Goal: Task Accomplishment & Management: Manage account settings

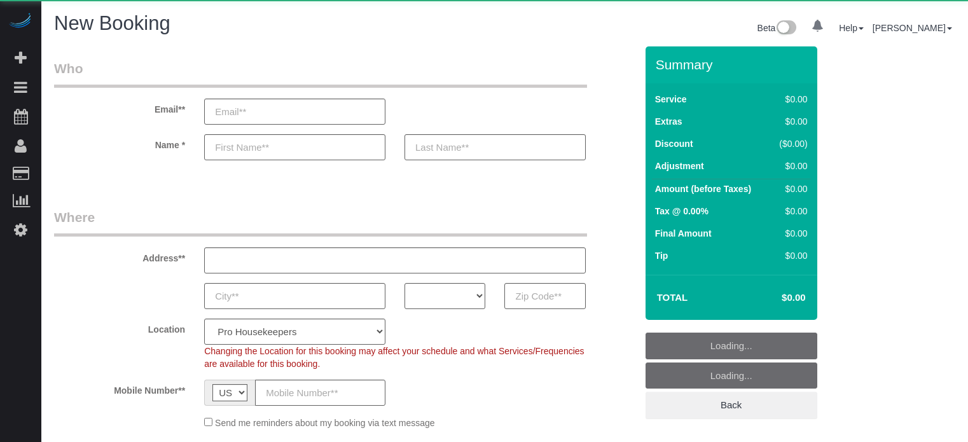
select select "number:9"
select select "object:1149"
select select "4"
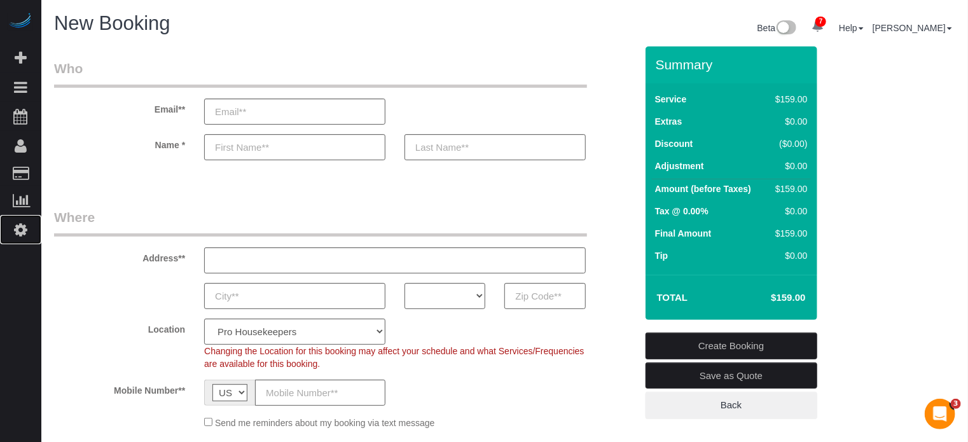
click at [18, 227] on icon at bounding box center [20, 229] width 13 height 15
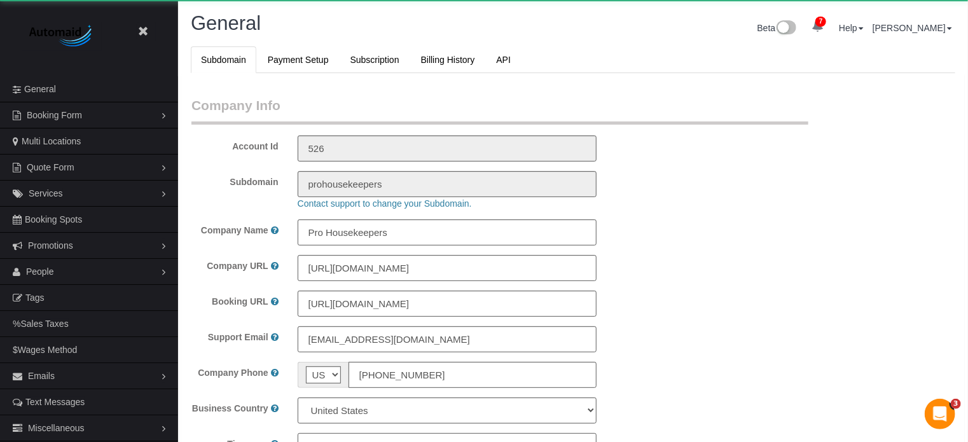
select select "1"
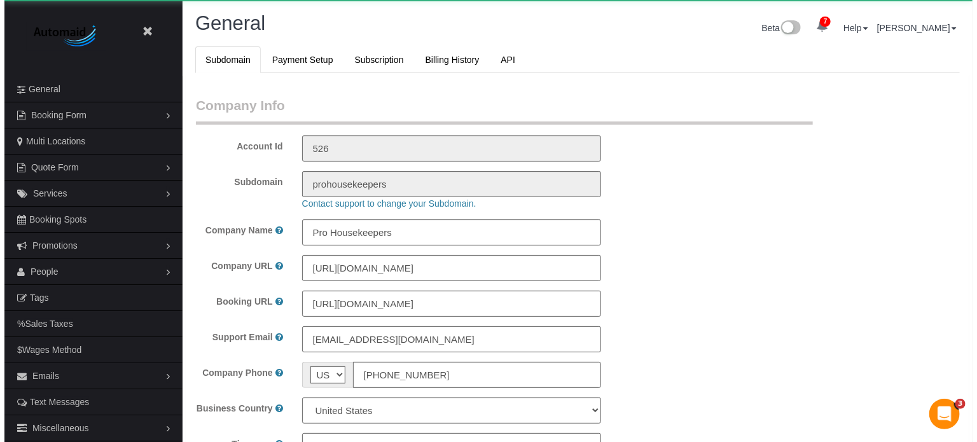
scroll to position [2829, 968]
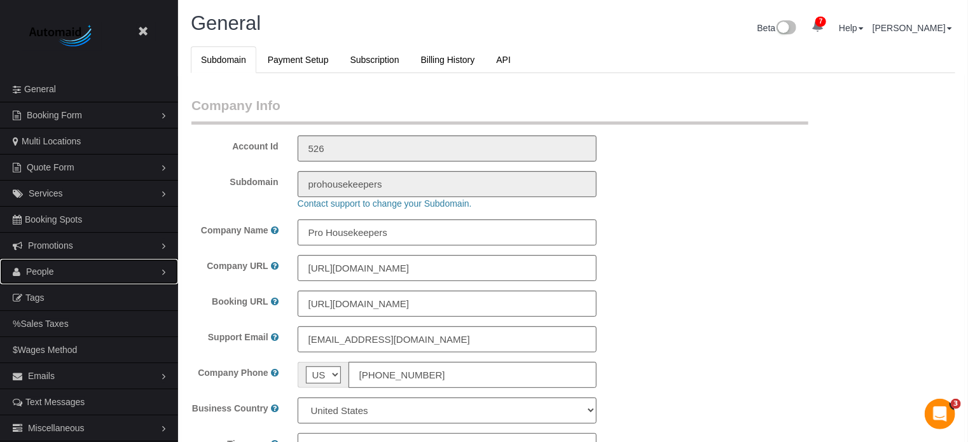
click at [44, 274] on span "People" at bounding box center [40, 272] width 28 height 10
click at [43, 292] on link "Teams" at bounding box center [89, 297] width 178 height 25
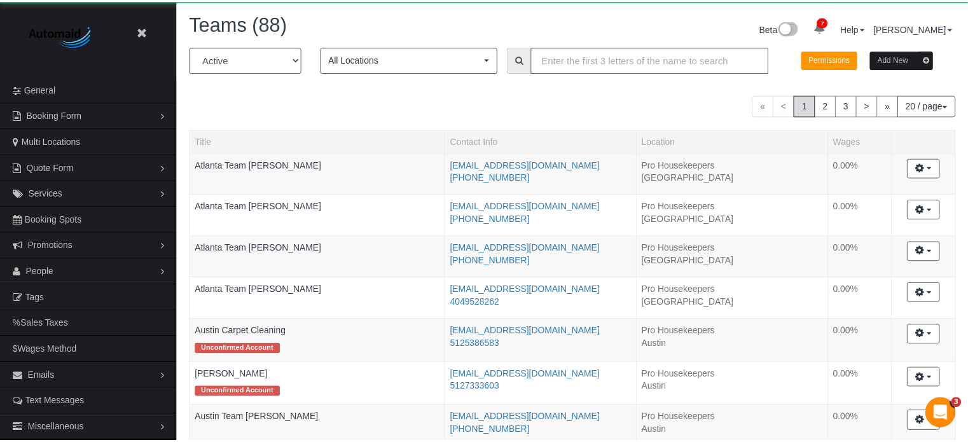
scroll to position [1084, 968]
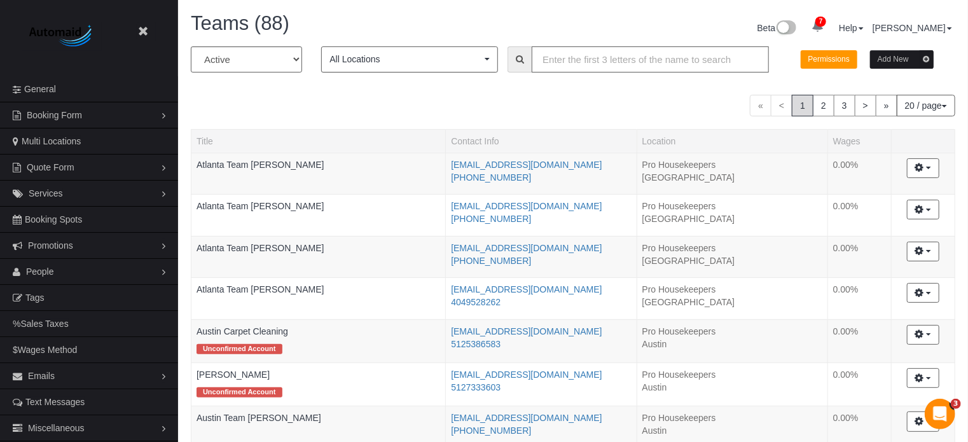
click at [598, 68] on input "text" at bounding box center [650, 59] width 237 height 26
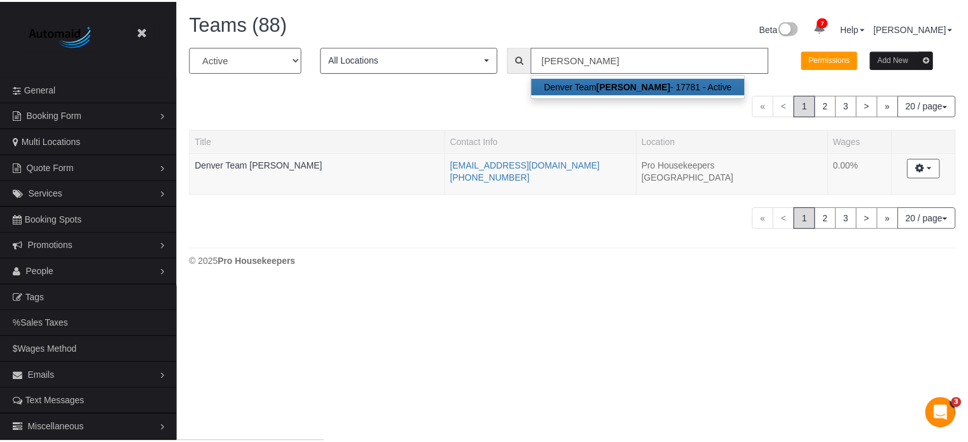
scroll to position [286, 977]
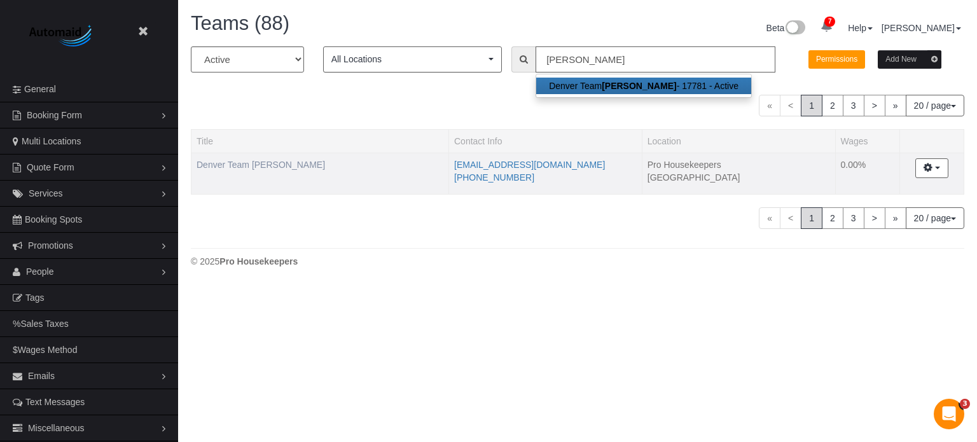
type input "greg"
click at [260, 160] on link "Denver Team [PERSON_NAME]" at bounding box center [261, 165] width 129 height 10
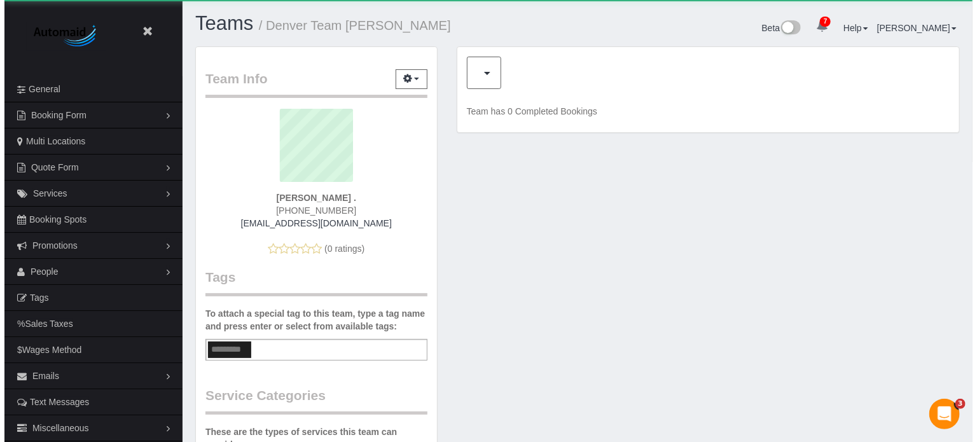
scroll to position [824, 968]
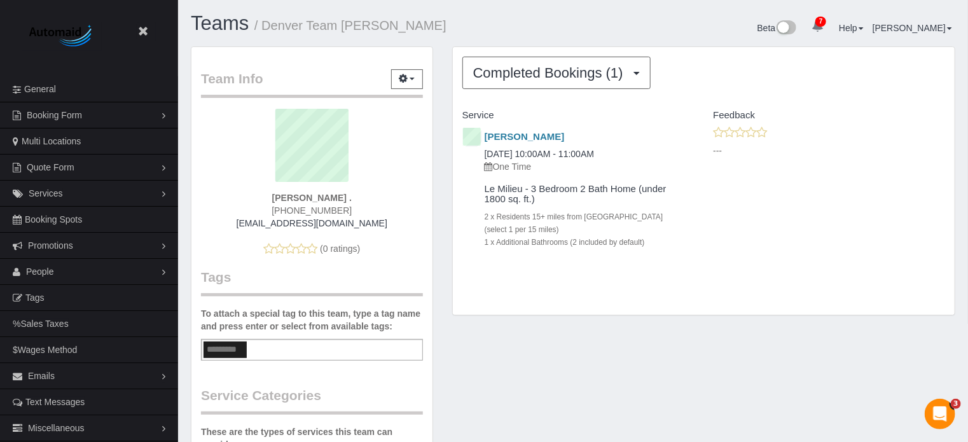
click at [435, 190] on div "Team Info Edit Contact Info Send Message Send Welcome Email Email Preferences V…" at bounding box center [312, 414] width 262 height 736
click at [574, 74] on span "Completed Bookings (1)" at bounding box center [551, 73] width 157 height 16
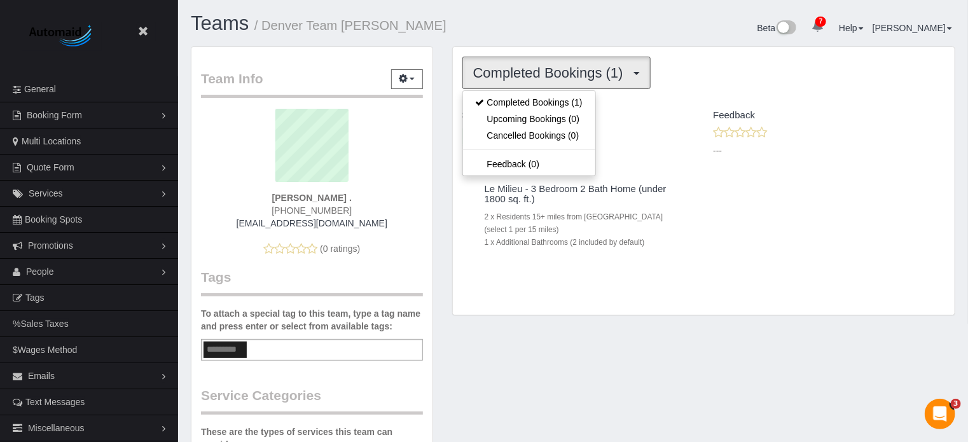
click at [574, 74] on span "Completed Bookings (1)" at bounding box center [551, 73] width 157 height 16
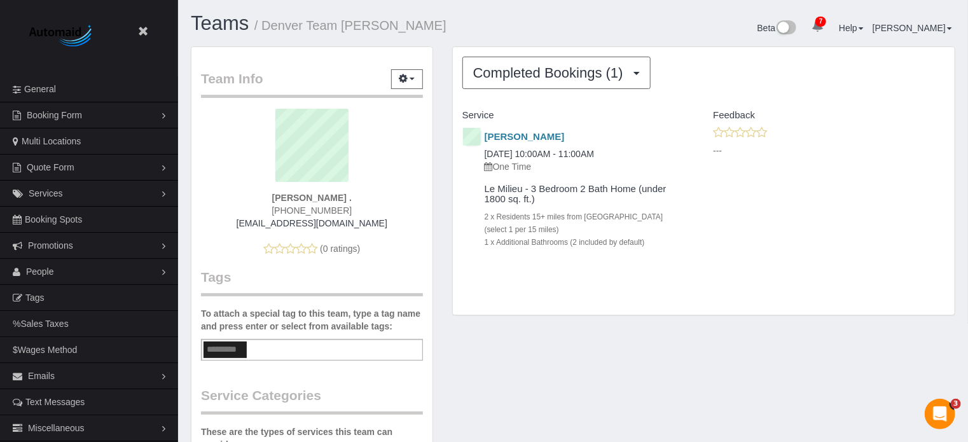
click at [536, 42] on div "Teams / Denver Team Greg Beta 7 Your Notifications You have 0 alerts × You have…" at bounding box center [573, 30] width 784 height 34
click at [323, 213] on span "(720) 704-3499" at bounding box center [312, 211] width 80 height 10
copy div "(720) 704-3499"
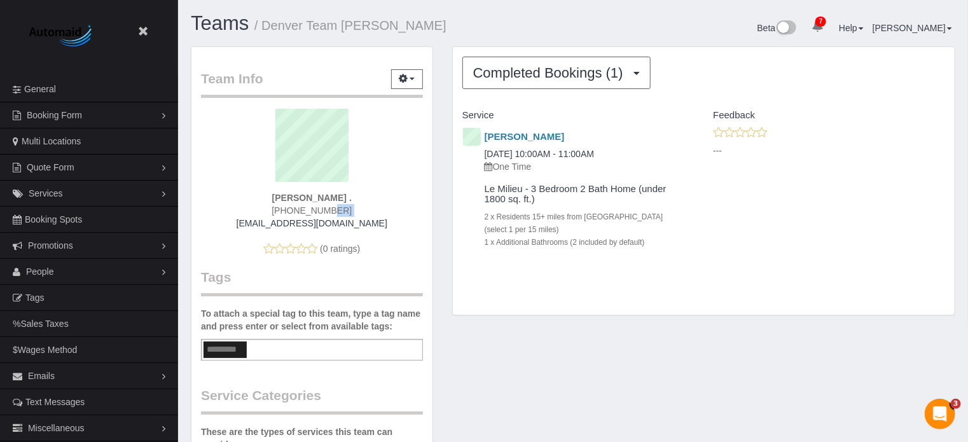
drag, startPoint x: 379, startPoint y: 225, endPoint x: 249, endPoint y: 220, distance: 129.3
click at [249, 220] on div "info@dreamcleanservice.com" at bounding box center [312, 223] width 203 height 13
copy link "info@dreamcleanservice.com"
click at [325, 206] on span "(720) 704-3499" at bounding box center [312, 211] width 80 height 10
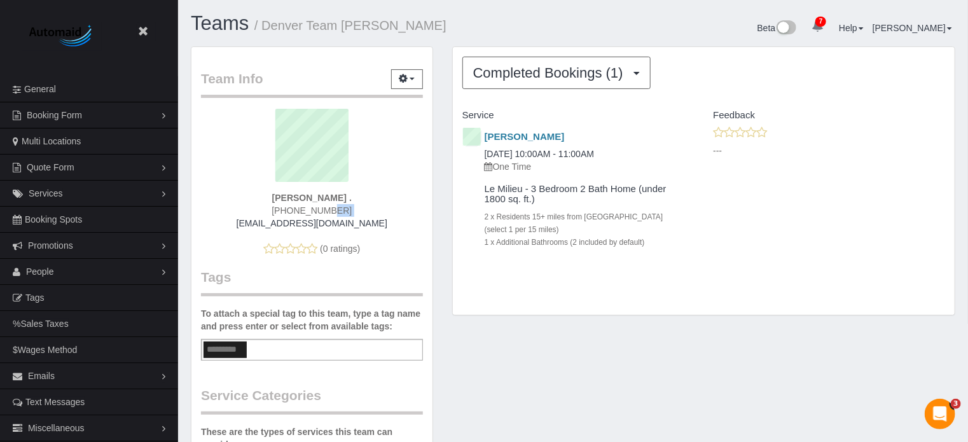
click at [325, 206] on span "(720) 704-3499" at bounding box center [312, 211] width 80 height 10
copy div "(720) 704-3499"
drag, startPoint x: 379, startPoint y: 221, endPoint x: 249, endPoint y: 218, distance: 129.8
click at [249, 218] on div "info@dreamcleanservice.com" at bounding box center [312, 223] width 203 height 13
copy link "info@dreamcleanservice.com"
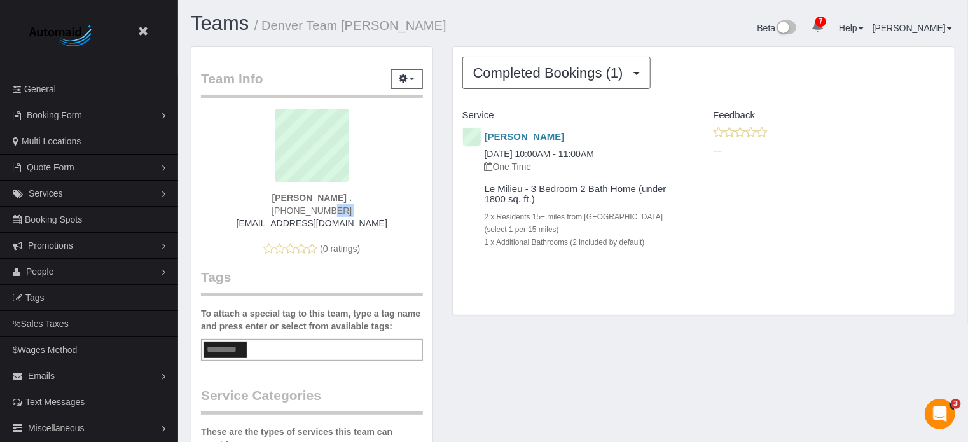
click at [319, 206] on span "(720) 704-3499" at bounding box center [312, 211] width 80 height 10
copy div "(720) 704-3499"
click at [443, 181] on div "Completed Bookings (1) Completed Bookings (1) Upcoming Bookings (0) Cancelled B…" at bounding box center [704, 187] width 522 height 283
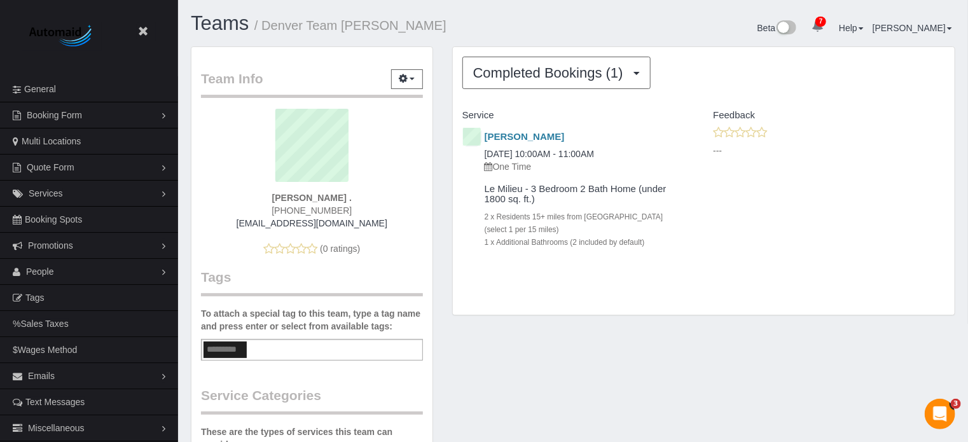
drag, startPoint x: 454, startPoint y: 112, endPoint x: 659, endPoint y: 236, distance: 239.5
click at [659, 236] on div "Service Feedback Anthony Wintermyers 08/18/2025 10:00AM - 11:00AM One Time Le M…" at bounding box center [704, 189] width 483 height 169
click at [659, 238] on div "1 x Additional Bathrooms (2 included by default)" at bounding box center [580, 241] width 191 height 13
drag, startPoint x: 654, startPoint y: 247, endPoint x: 447, endPoint y: 124, distance: 241.1
click at [447, 124] on div "Completed Bookings (1) Completed Bookings (1) Upcoming Bookings (0) Cancelled B…" at bounding box center [704, 187] width 522 height 283
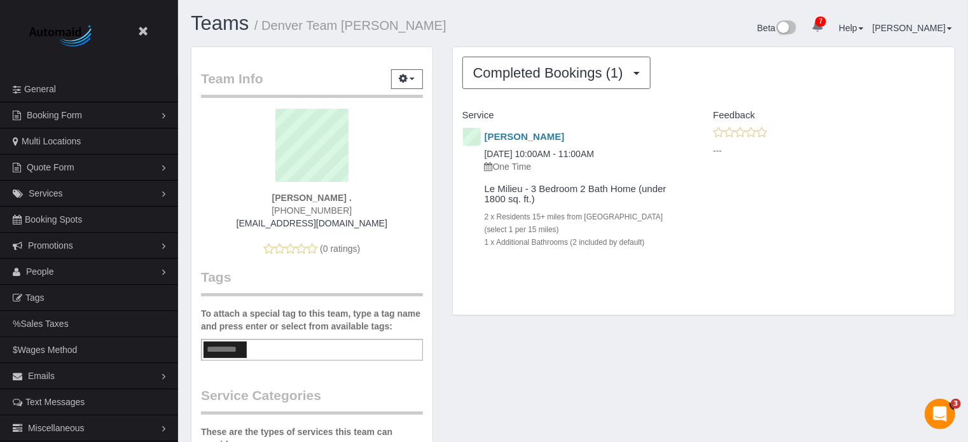
click at [447, 124] on div "Completed Bookings (1) Completed Bookings (1) Upcoming Bookings (0) Cancelled B…" at bounding box center [704, 187] width 522 height 283
drag, startPoint x: 463, startPoint y: 113, endPoint x: 652, endPoint y: 248, distance: 233.1
click at [652, 248] on div "Service Feedback Anthony Wintermyers 08/18/2025 10:00AM - 11:00AM One Time Le M…" at bounding box center [704, 189] width 483 height 169
click at [652, 248] on div "Le Milieu - 3 Bedroom 2 Bath Home (under 1800 sq. ft.) 2 x Residents 15+ miles …" at bounding box center [569, 219] width 232 height 83
drag, startPoint x: 652, startPoint y: 243, endPoint x: 465, endPoint y: 115, distance: 227.0
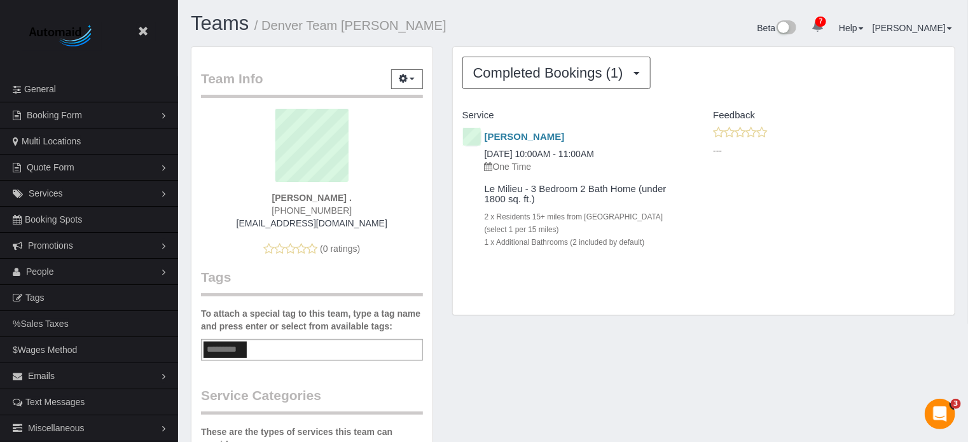
click at [465, 115] on div "Service Feedback Anthony Wintermyers 08/18/2025 10:00AM - 11:00AM One Time Le M…" at bounding box center [704, 189] width 483 height 169
click at [465, 115] on h4 "Service" at bounding box center [579, 115] width 232 height 11
drag, startPoint x: 461, startPoint y: 113, endPoint x: 655, endPoint y: 240, distance: 231.2
click at [655, 240] on div "Service Feedback Anthony Wintermyers 08/18/2025 10:00AM - 11:00AM One Time Le M…" at bounding box center [704, 189] width 483 height 169
click at [655, 240] on div "1 x Additional Bathrooms (2 included by default)" at bounding box center [580, 241] width 191 height 13
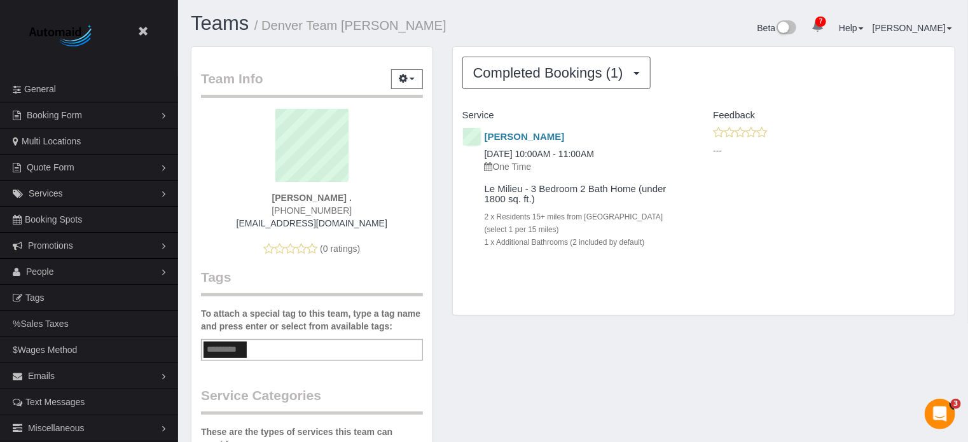
drag, startPoint x: 653, startPoint y: 244, endPoint x: 460, endPoint y: 119, distance: 230.0
click at [463, 119] on div "Service Feedback Anthony Wintermyers 08/18/2025 10:00AM - 11:00AM One Time Le M…" at bounding box center [704, 189] width 483 height 169
click at [647, 258] on div "Le Milieu - 3 Bedroom 2 Bath Home (under 1800 sq. ft.) 2 x Residents 15+ miles …" at bounding box center [569, 219] width 232 height 83
drag, startPoint x: 650, startPoint y: 241, endPoint x: 461, endPoint y: 116, distance: 226.4
click at [463, 116] on div "Service Feedback Anthony Wintermyers 08/18/2025 10:00AM - 11:00AM One Time Le M…" at bounding box center [704, 189] width 483 height 169
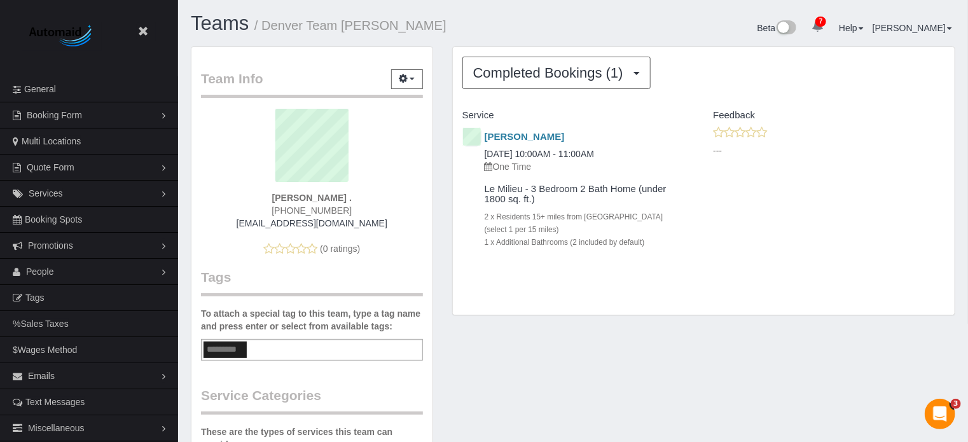
click at [461, 116] on div "Service" at bounding box center [578, 116] width 251 height 22
drag, startPoint x: 463, startPoint y: 113, endPoint x: 657, endPoint y: 252, distance: 238.4
click at [657, 252] on div "Service Feedback Anthony Wintermyers 08/18/2025 10:00AM - 11:00AM One Time Le M…" at bounding box center [704, 189] width 483 height 169
click at [657, 251] on div "Le Milieu - 3 Bedroom 2 Bath Home (under 1800 sq. ft.) 2 x Residents 15+ miles …" at bounding box center [569, 219] width 232 height 83
click at [657, 246] on div "1 x Additional Bathrooms (2 included by default)" at bounding box center [580, 241] width 191 height 13
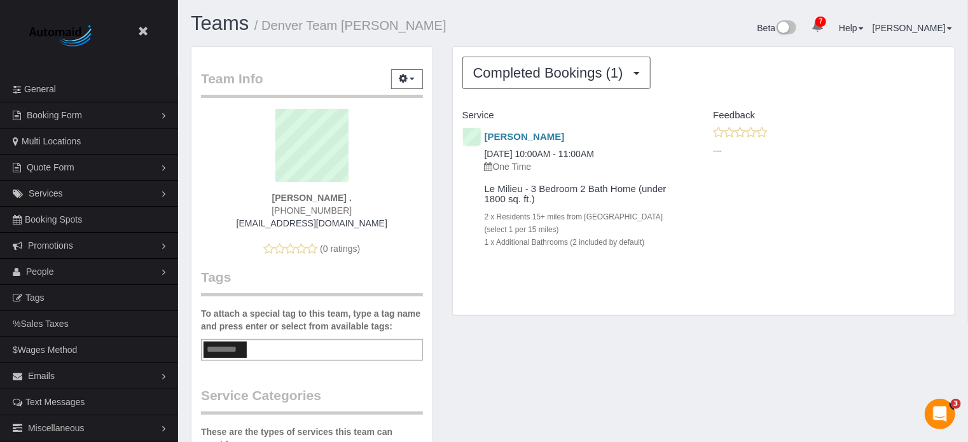
drag, startPoint x: 653, startPoint y: 241, endPoint x: 457, endPoint y: 108, distance: 236.5
click at [463, 108] on div "Service Feedback Anthony Wintermyers 08/18/2025 10:00AM - 11:00AM One Time Le M…" at bounding box center [704, 189] width 483 height 169
click at [457, 110] on div "Service" at bounding box center [578, 116] width 251 height 22
drag, startPoint x: 463, startPoint y: 114, endPoint x: 676, endPoint y: 239, distance: 246.7
click at [676, 239] on div "Service Feedback Anthony Wintermyers 08/18/2025 10:00AM - 11:00AM One Time Le M…" at bounding box center [704, 189] width 483 height 169
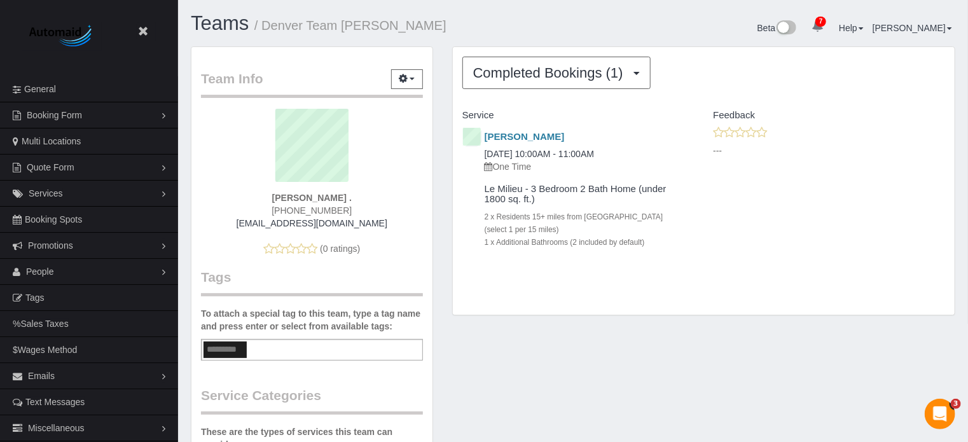
click at [676, 239] on div "Le Milieu - 3 Bedroom 2 Bath Home (under 1800 sq. ft.) 2 x Residents 15+ miles …" at bounding box center [569, 219] width 232 height 83
drag, startPoint x: 659, startPoint y: 239, endPoint x: 463, endPoint y: 119, distance: 229.6
click at [463, 119] on div "Service Feedback Anthony Wintermyers 08/18/2025 10:00AM - 11:00AM One Time Le M…" at bounding box center [704, 189] width 483 height 169
click at [463, 119] on h4 "Service" at bounding box center [579, 115] width 232 height 11
drag, startPoint x: 462, startPoint y: 114, endPoint x: 591, endPoint y: 225, distance: 170.1
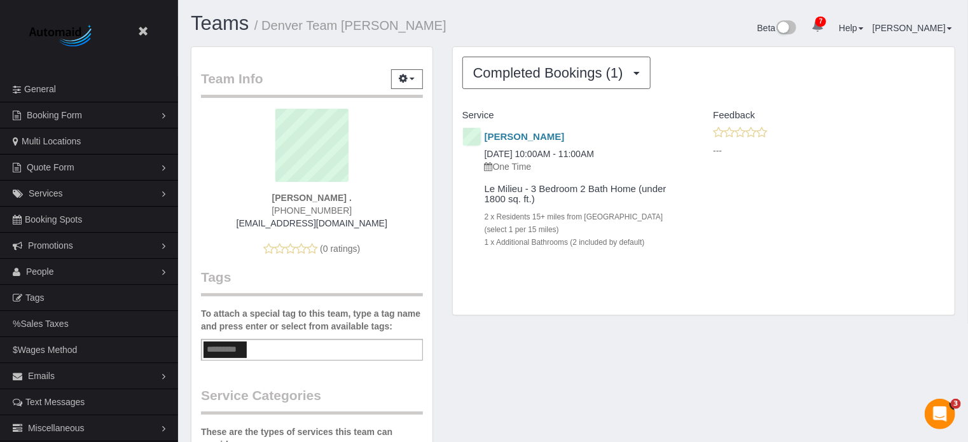
click at [591, 225] on div "Service Feedback Anthony Wintermyers 08/18/2025 10:00AM - 11:00AM One Time Le M…" at bounding box center [704, 189] width 483 height 169
click at [591, 225] on div "2 x Residents 15+ miles from city center (select 1 per 15 miles)" at bounding box center [580, 222] width 191 height 25
click at [587, 348] on div "Team Info Edit Contact Info Send Message Send Welcome Email Email Preferences V…" at bounding box center [573, 414] width 784 height 736
click at [944, 343] on div "Team Info Edit Contact Info Send Message Send Welcome Email Email Preferences V…" at bounding box center [573, 414] width 784 height 736
click at [725, 361] on div "Team Info Edit Contact Info Send Message Send Welcome Email Email Preferences V…" at bounding box center [573, 414] width 784 height 736
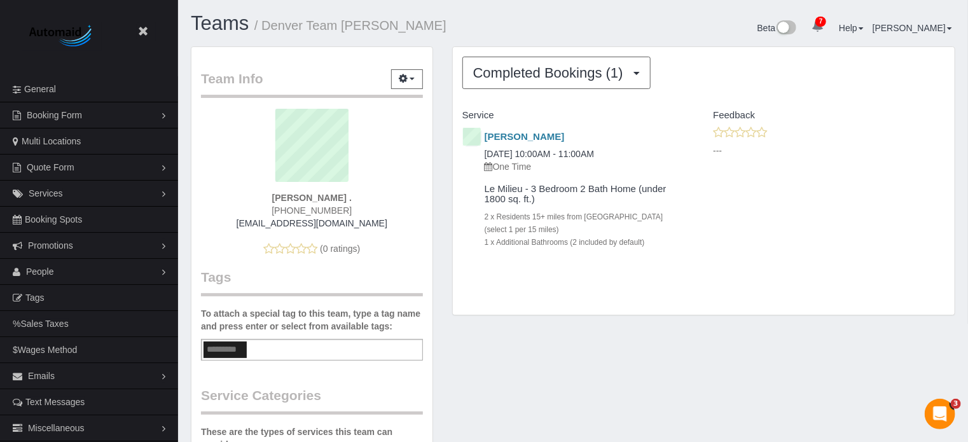
click at [440, 254] on div "Team Info Edit Contact Info Send Message Send Welcome Email Email Preferences V…" at bounding box center [312, 414] width 262 height 736
click at [441, 284] on div "Team Info Edit Contact Info Send Message Send Welcome Email Email Preferences V…" at bounding box center [312, 414] width 262 height 736
click at [568, 441] on div "Team Info Edit Contact Info Send Message Send Welcome Email Email Preferences V…" at bounding box center [573, 414] width 784 height 736
click at [899, 224] on div "Anthony Wintermyers 08/18/2025 10:00AM - 11:00AM One Time Le Milieu - 3 Bedroom…" at bounding box center [704, 200] width 502 height 148
click at [63, 269] on link "People" at bounding box center [89, 271] width 178 height 25
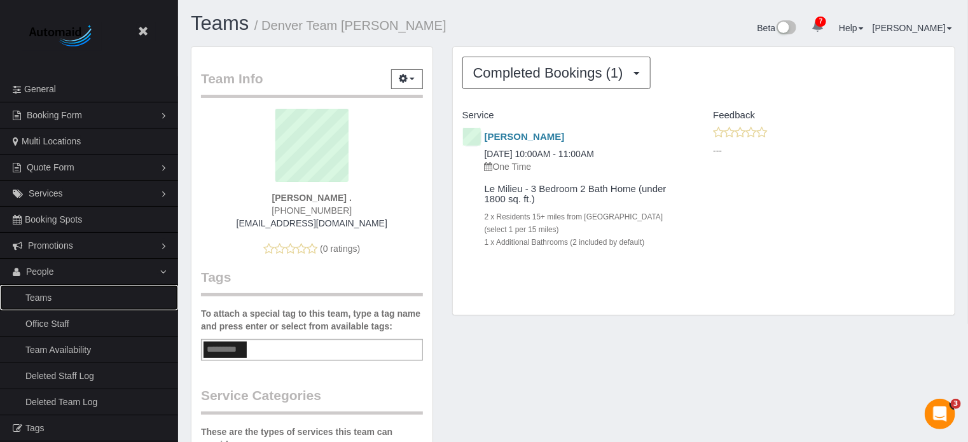
click at [59, 293] on link "Teams" at bounding box center [89, 297] width 178 height 25
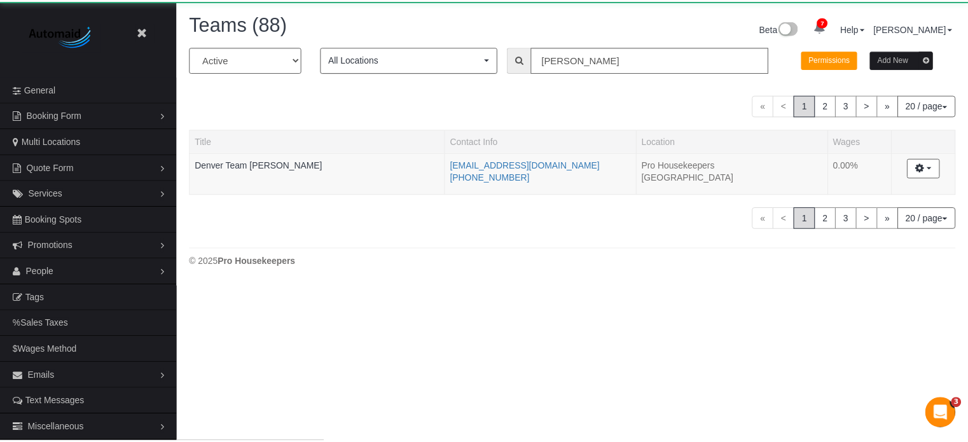
scroll to position [286, 977]
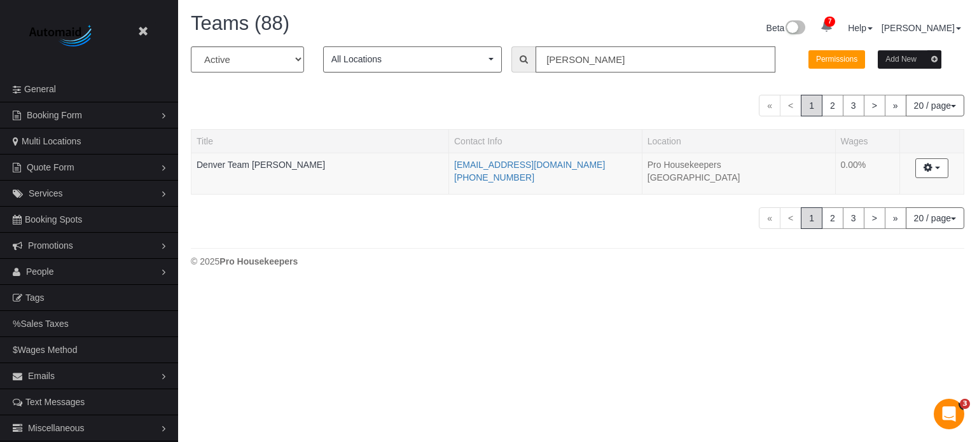
click at [626, 51] on input "greg" at bounding box center [656, 59] width 240 height 26
click at [626, 50] on input "greg" at bounding box center [656, 59] width 240 height 26
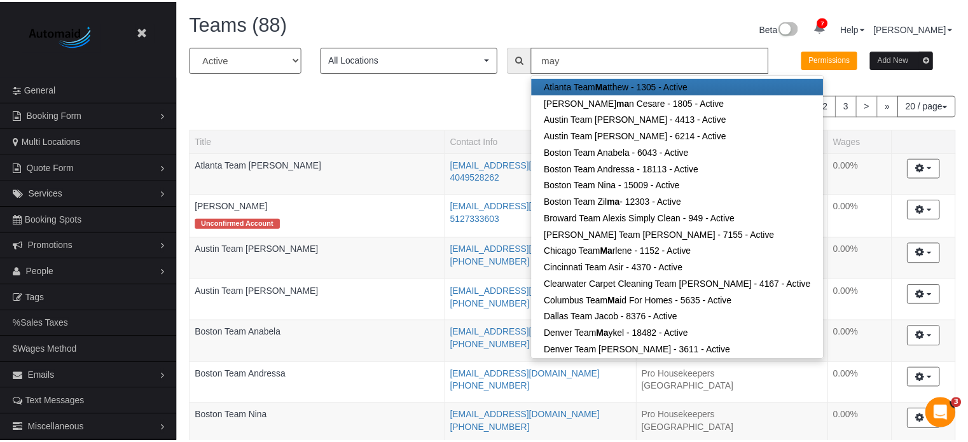
scroll to position [63346, 62655]
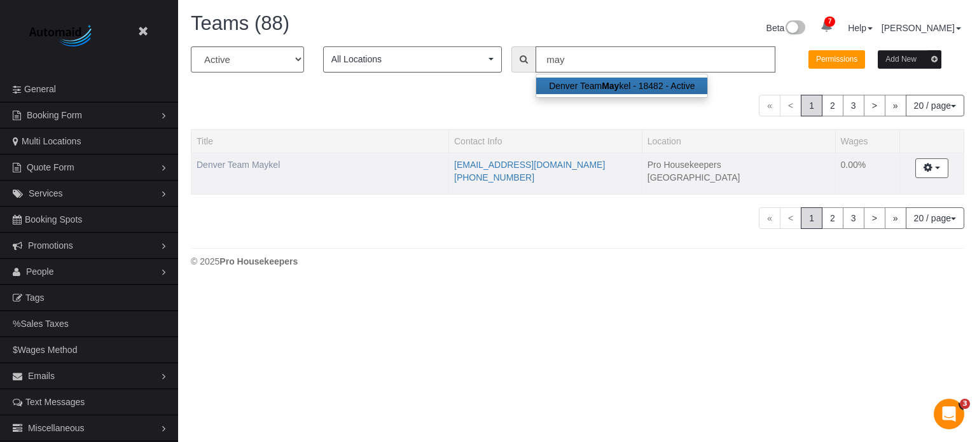
type input "may"
click at [255, 165] on link "Denver Team Maykel" at bounding box center [238, 165] width 83 height 10
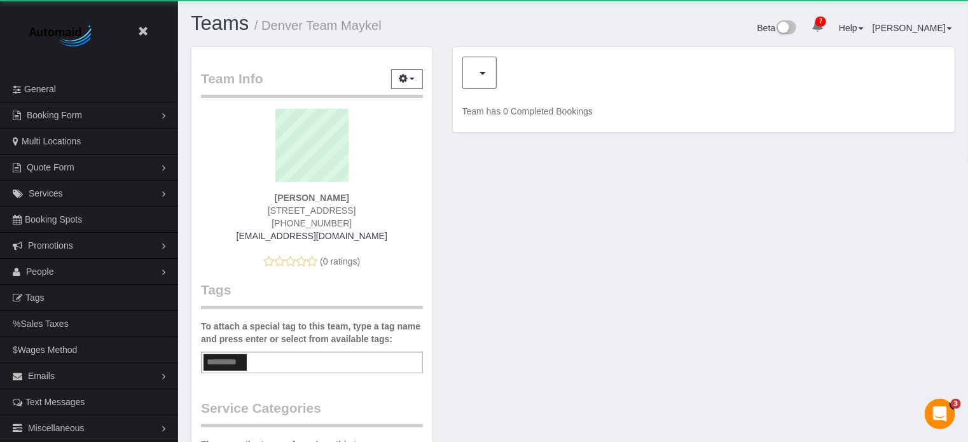
scroll to position [837, 968]
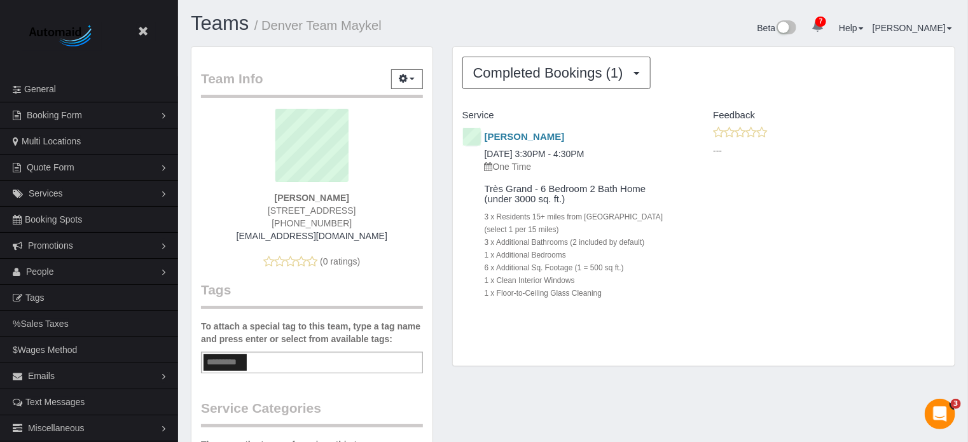
click at [440, 150] on div "Team Info Edit Contact Info Send Message Send Welcome Email Email Preferences V…" at bounding box center [312, 420] width 262 height 748
drag, startPoint x: 386, startPoint y: 234, endPoint x: 231, endPoint y: 232, distance: 154.6
click at [231, 232] on div "aladrocleaningservices@gmail.com" at bounding box center [312, 236] width 203 height 13
copy link "aladrocleaningservices@gmail.com"
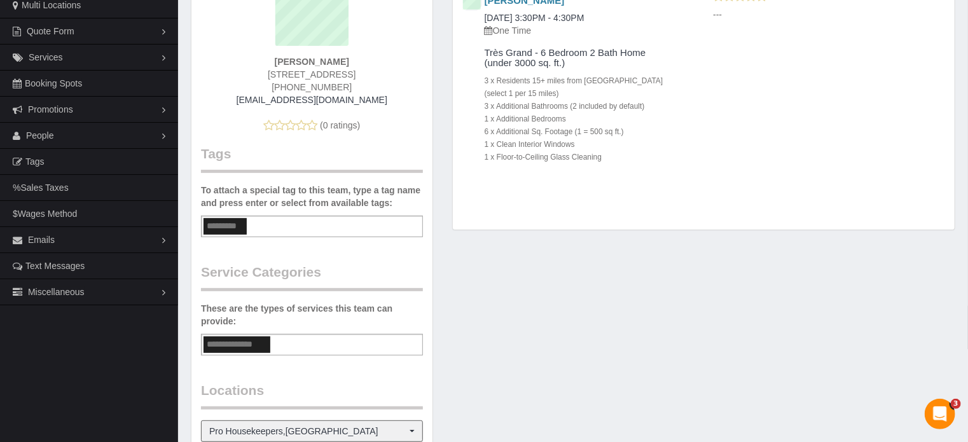
scroll to position [13, 0]
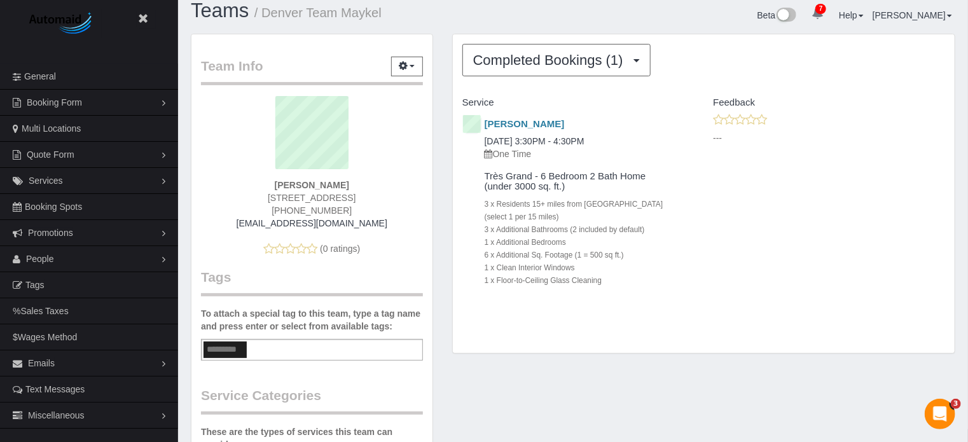
click at [332, 206] on span "(720) 688-5529" at bounding box center [312, 211] width 80 height 10
copy div "(720) 688-5529"
click at [940, 277] on div "Andrea Mozzocchi 09/03/2025 3:30PM - 4:30PM One Time Très Grand - 6 Bedroom 2 B…" at bounding box center [704, 212] width 502 height 199
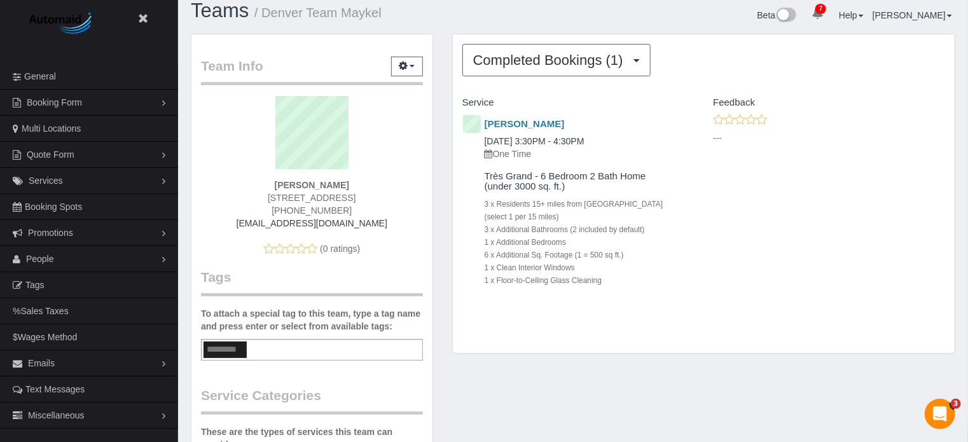
click at [592, 391] on div "Team Info Edit Contact Info Send Message Send Welcome Email Email Preferences V…" at bounding box center [573, 408] width 784 height 748
drag, startPoint x: 635, startPoint y: 1, endPoint x: 349, endPoint y: 54, distance: 290.7
click at [349, 54] on div "Team Info Edit Contact Info Send Message Send Welcome Email Email Preferences V…" at bounding box center [312, 401] width 241 height 734
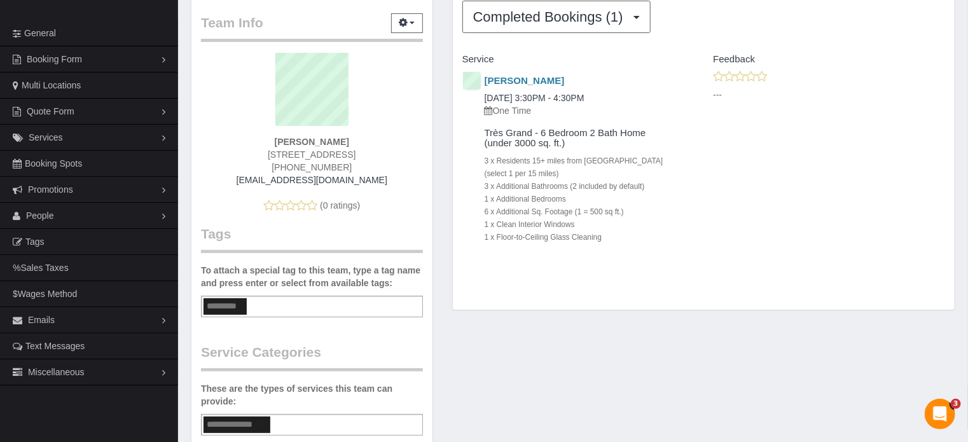
scroll to position [76, 0]
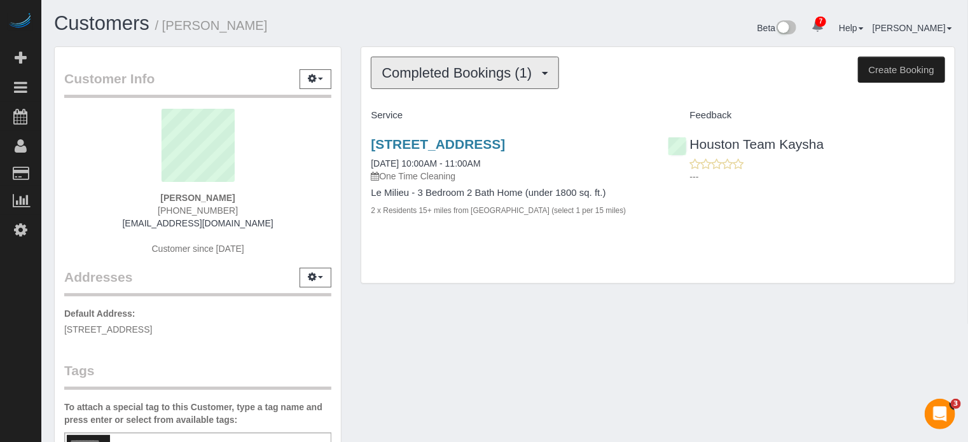
click at [432, 75] on span "Completed Bookings (1)" at bounding box center [460, 73] width 157 height 16
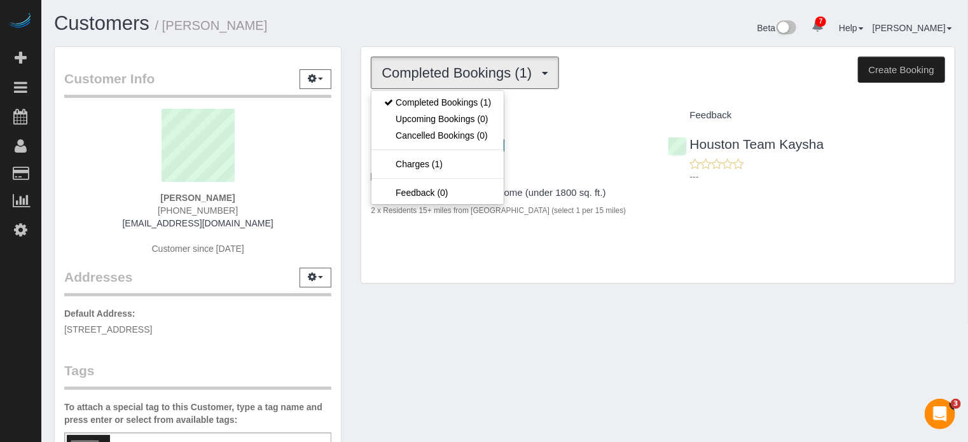
click at [432, 74] on span "Completed Bookings (1)" at bounding box center [460, 73] width 157 height 16
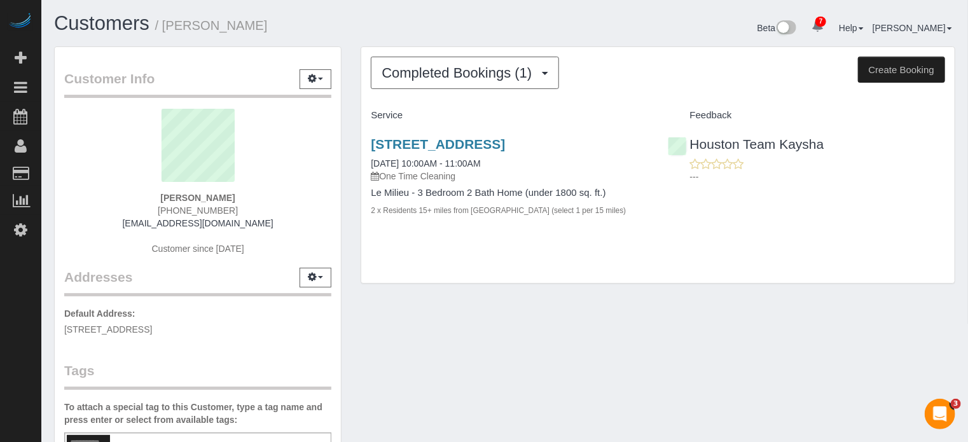
click at [347, 167] on div "Customer Info Edit Contact Info Send Message Email Preferences Special Sales Ta…" at bounding box center [198, 353] width 307 height 615
click at [200, 211] on span "(956) 537-5987" at bounding box center [198, 211] width 80 height 10
copy div "(956) 537-5987"
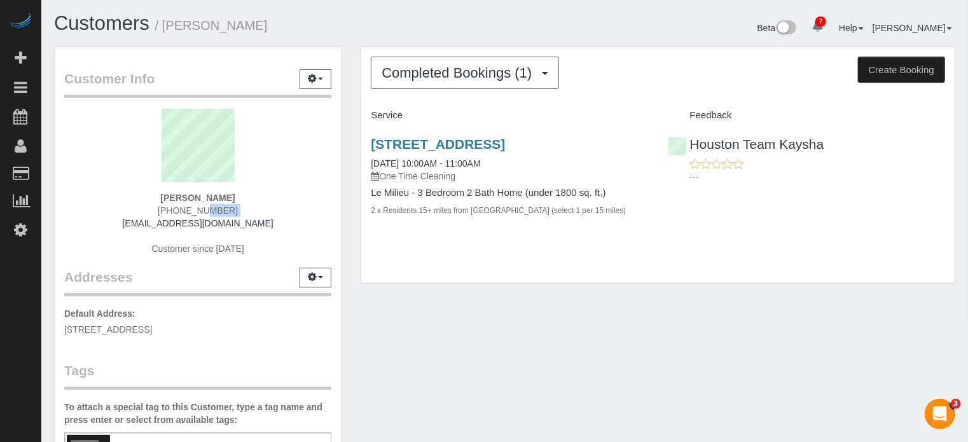
click at [81, 165] on sui-profile-pic at bounding box center [198, 150] width 248 height 83
click at [79, 178] on sui-profile-pic at bounding box center [198, 150] width 248 height 83
click at [448, 80] on span "Completed Bookings (1)" at bounding box center [460, 73] width 157 height 16
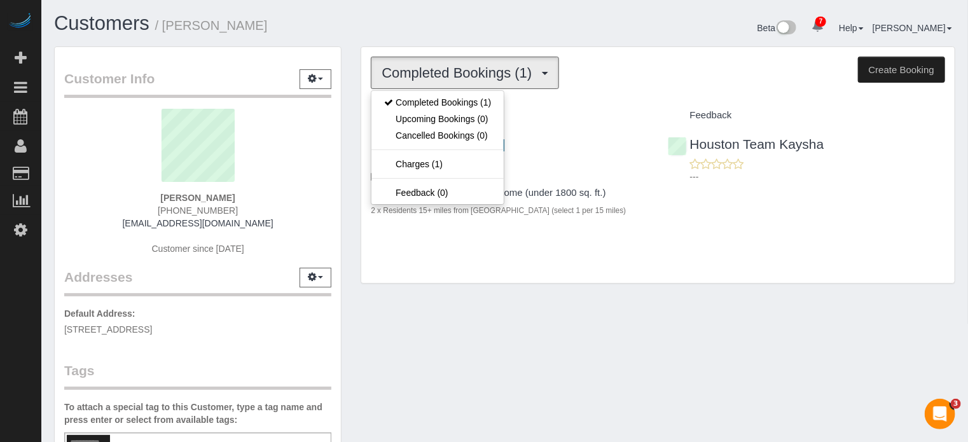
click at [357, 115] on div "Completed Bookings (1) Completed Bookings (1) Upcoming Bookings (0) Cancelled B…" at bounding box center [658, 171] width 614 height 251
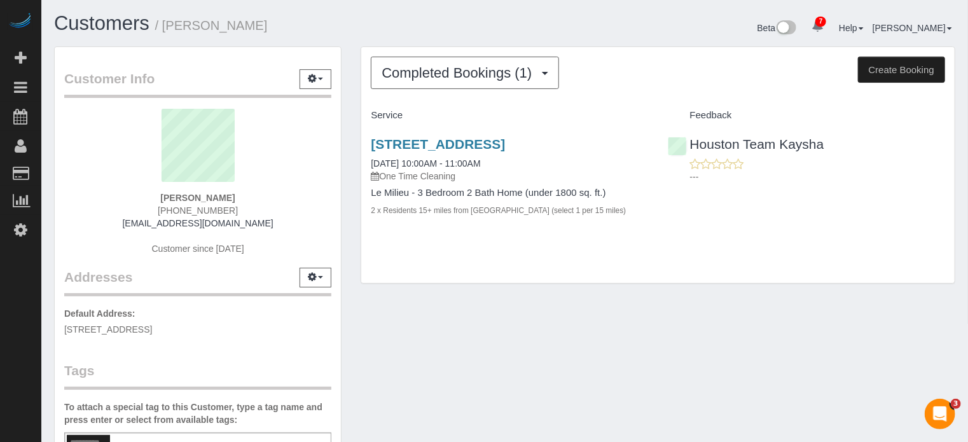
click at [363, 27] on h1 "Customers / Sara Ramon" at bounding box center [275, 24] width 442 height 22
click at [465, 311] on div "Customer Info Edit Contact Info Send Message Email Preferences Special Sales Ta…" at bounding box center [505, 353] width 921 height 615
click at [347, 128] on div "Customer Info Edit Contact Info Send Message Email Preferences Special Sales Ta…" at bounding box center [198, 353] width 307 height 615
click at [946, 253] on div "Completed Bookings (1) Completed Bookings (1) Upcoming Bookings (0) Cancelled B…" at bounding box center [658, 165] width 594 height 237
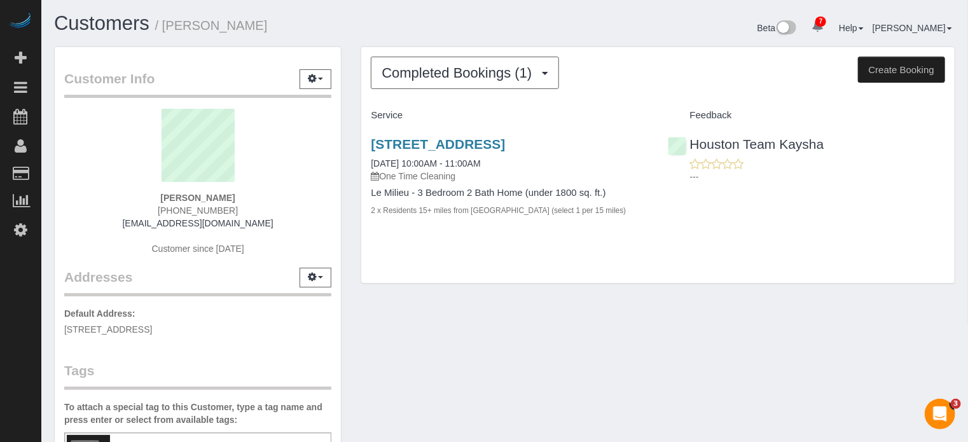
drag, startPoint x: 957, startPoint y: 292, endPoint x: 936, endPoint y: 295, distance: 21.2
click at [957, 292] on div "Completed Bookings (1) Completed Bookings (1) Upcoming Bookings (0) Cancelled B…" at bounding box center [658, 171] width 614 height 251
click at [87, 157] on sui-profile-pic at bounding box center [198, 150] width 248 height 83
drag, startPoint x: 263, startPoint y: 227, endPoint x: 150, endPoint y: 228, distance: 113.3
click at [150, 228] on div "Sara Ramon (956) 537-5987 saraeramon@yahoo.com Customer since 2025" at bounding box center [197, 188] width 267 height 159
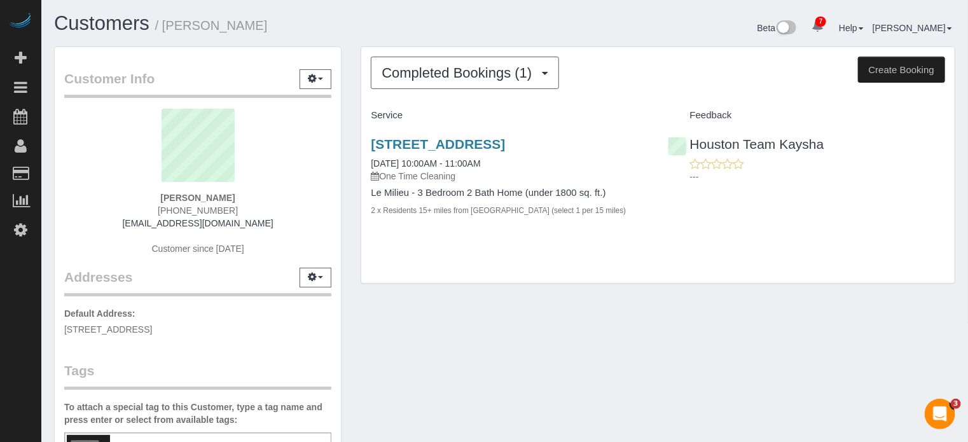
copy link "saraeramon@yahoo.com"
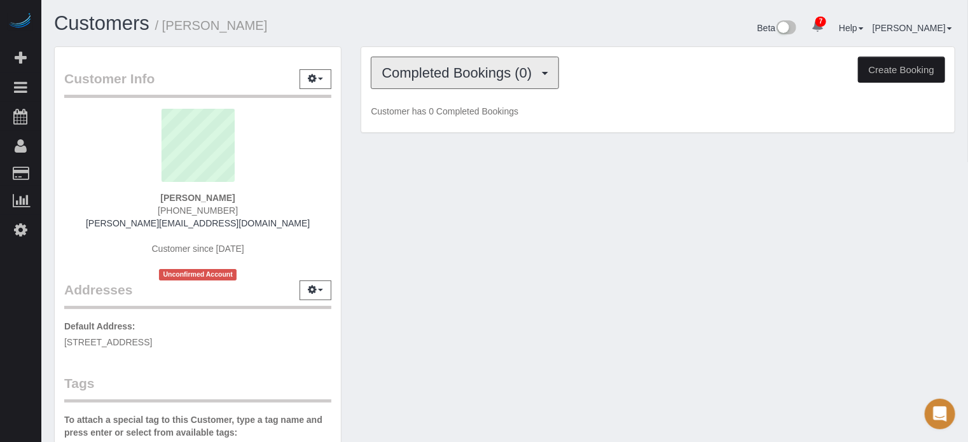
click at [401, 73] on span "Completed Bookings (0)" at bounding box center [460, 73] width 157 height 16
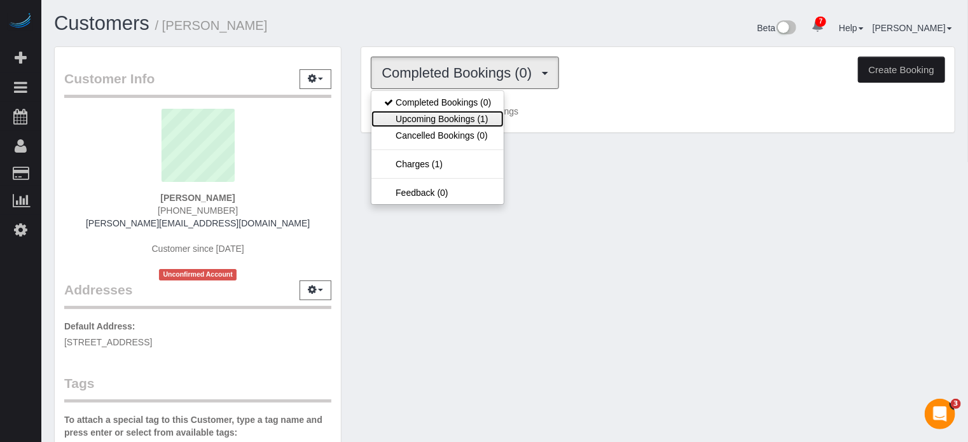
click at [438, 114] on link "Upcoming Bookings (1)" at bounding box center [438, 119] width 132 height 17
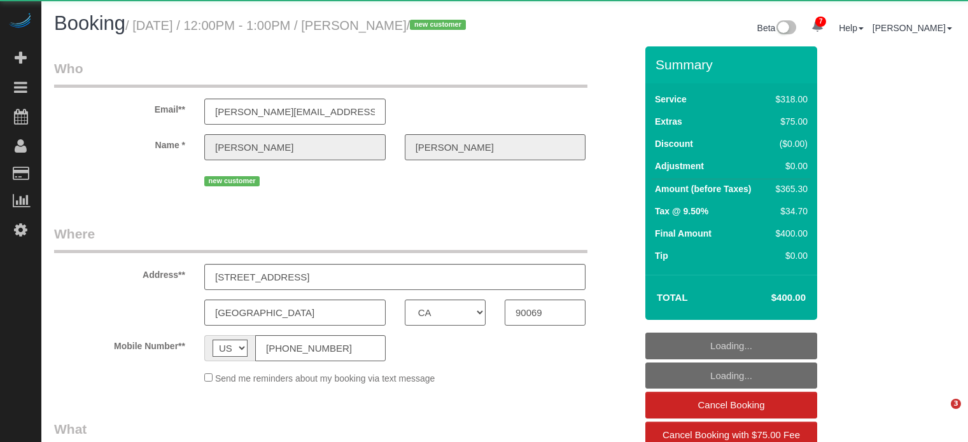
select select "CA"
select select "object:903"
select select "5"
select select "spot1"
select select "number:9"
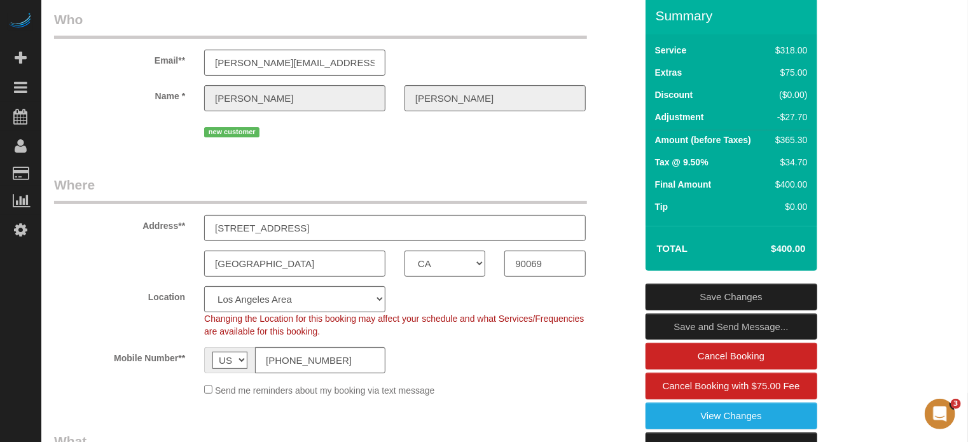
scroll to position [191, 0]
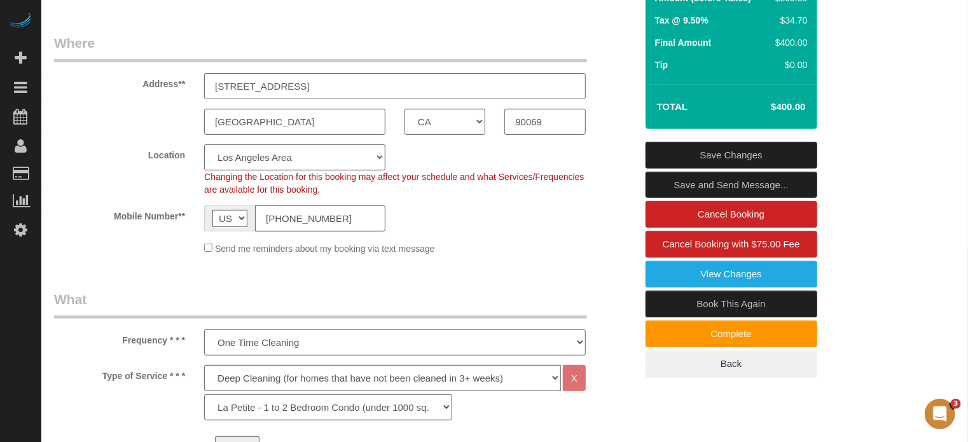
click at [297, 231] on input "(917) 293-1000" at bounding box center [320, 219] width 130 height 26
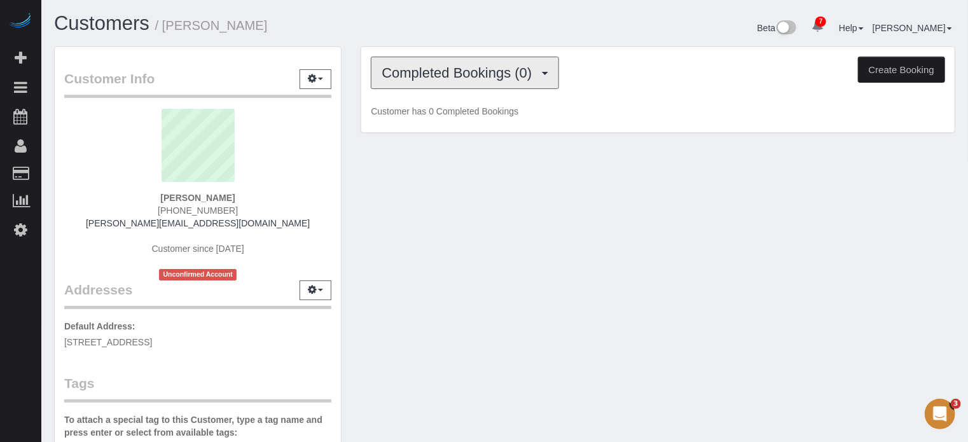
click at [425, 73] on span "Completed Bookings (0)" at bounding box center [460, 73] width 157 height 16
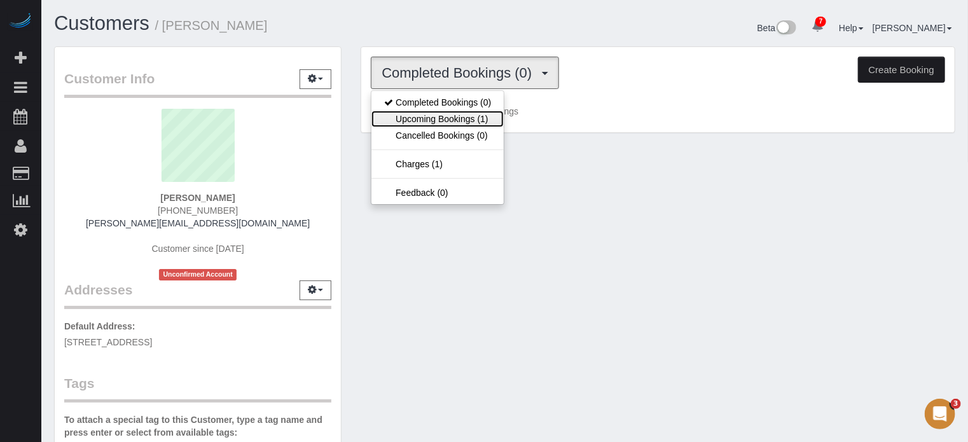
click at [460, 116] on link "Upcoming Bookings (1)" at bounding box center [438, 119] width 132 height 17
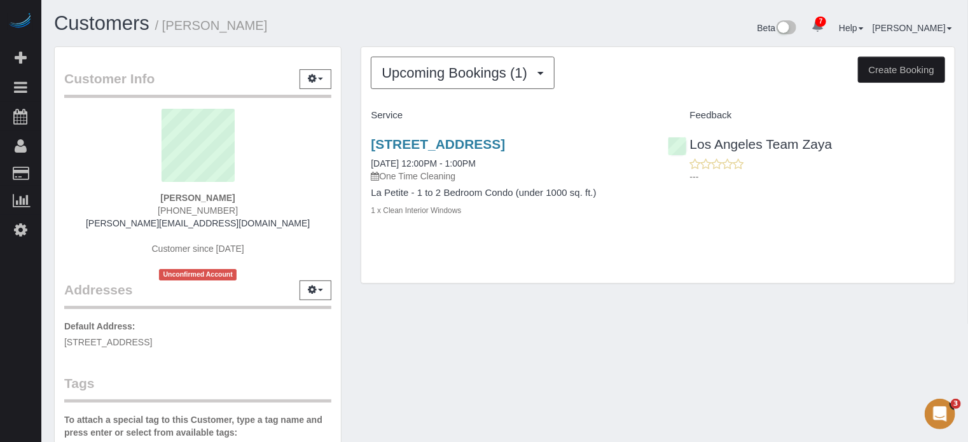
drag, startPoint x: 361, startPoint y: 138, endPoint x: 638, endPoint y: 193, distance: 282.8
click at [638, 193] on div "Upcoming Bookings (1) Completed Bookings (0) Upcoming Bookings (1) Cancelled Bo…" at bounding box center [658, 165] width 595 height 238
click at [626, 233] on div "[STREET_ADDRESS] [DATE] 12:00PM - 1:00PM One Time Cleaning La Petite - 1 to 2 B…" at bounding box center [509, 184] width 297 height 116
click at [954, 297] on div "Upcoming Bookings (1) Completed Bookings (0) Upcoming Bookings (1) Cancelled Bo…" at bounding box center [658, 171] width 614 height 251
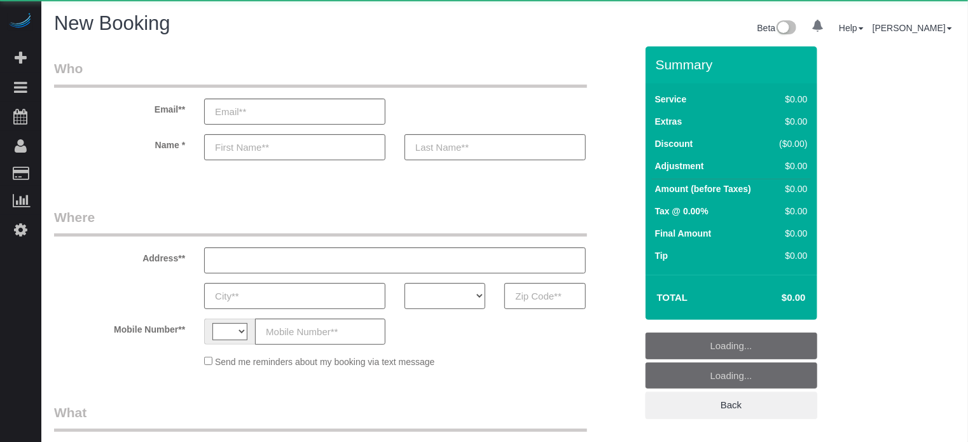
select select "string:[GEOGRAPHIC_DATA]"
select select "number:9"
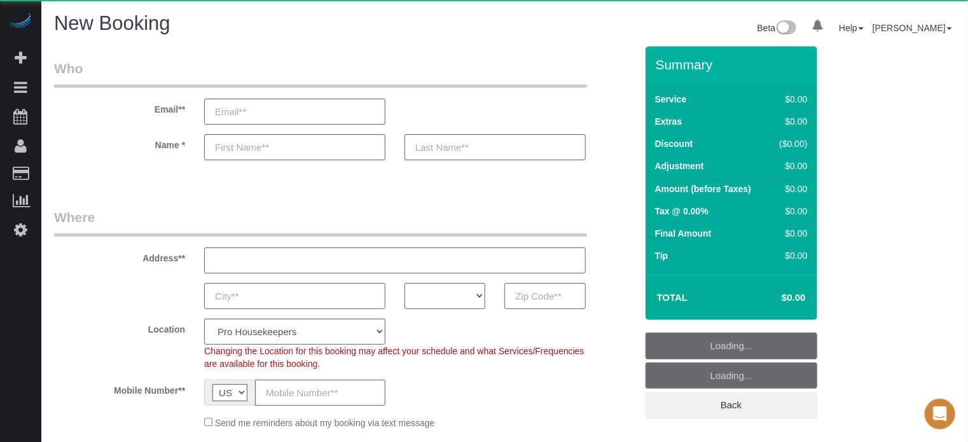
select select "object:1278"
select select "4"
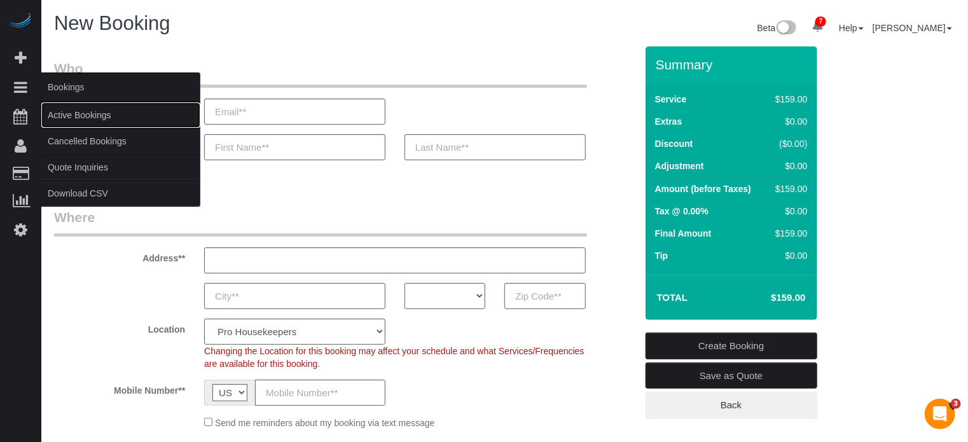
click at [82, 113] on link "Active Bookings" at bounding box center [120, 114] width 159 height 25
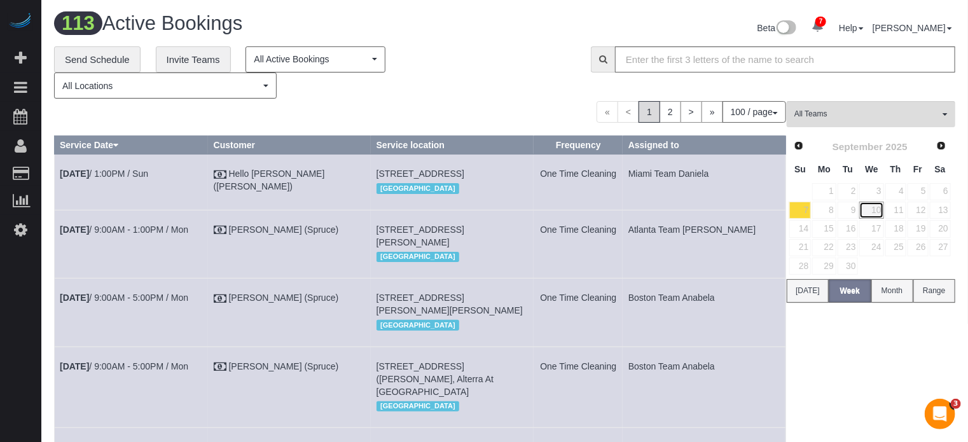
click at [874, 209] on link "10" at bounding box center [872, 210] width 24 height 17
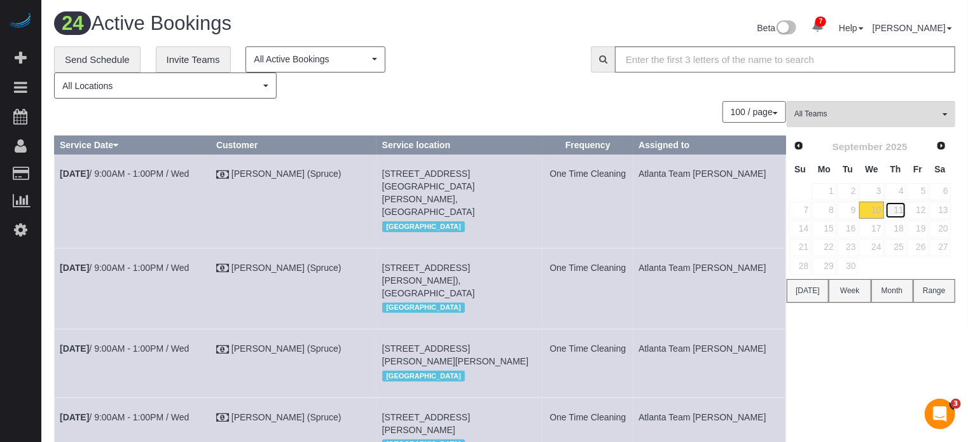
click at [895, 211] on link "11" at bounding box center [896, 210] width 21 height 17
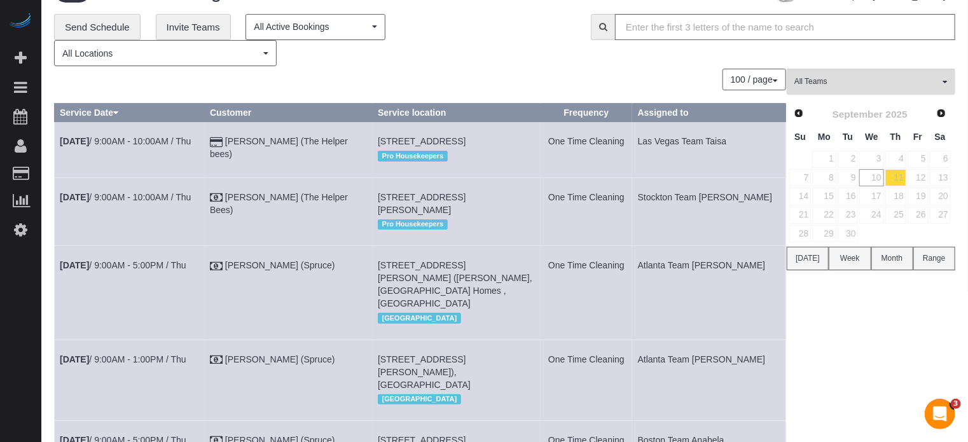
scroll to position [64, 0]
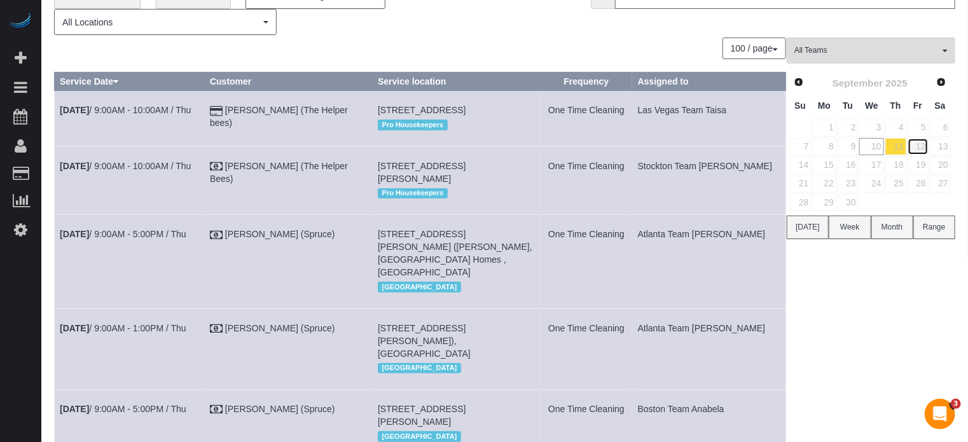
click at [919, 143] on link "12" at bounding box center [918, 146] width 21 height 17
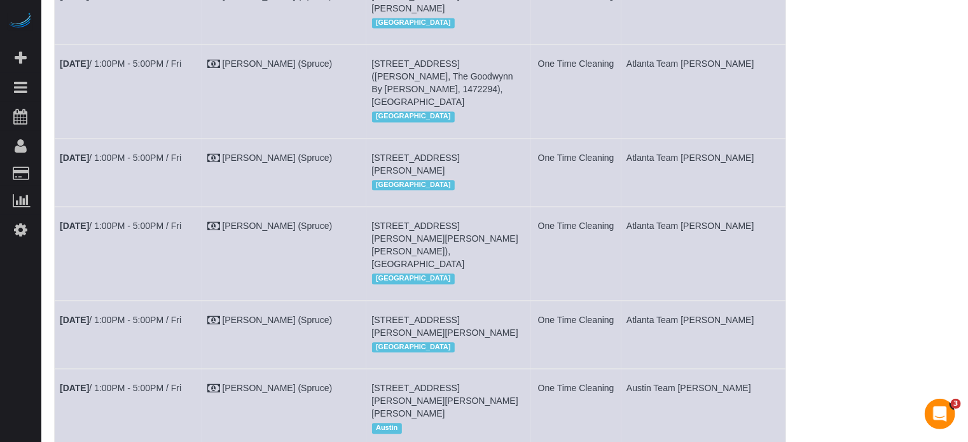
scroll to position [1357, 0]
